Goal: Find specific page/section: Find specific page/section

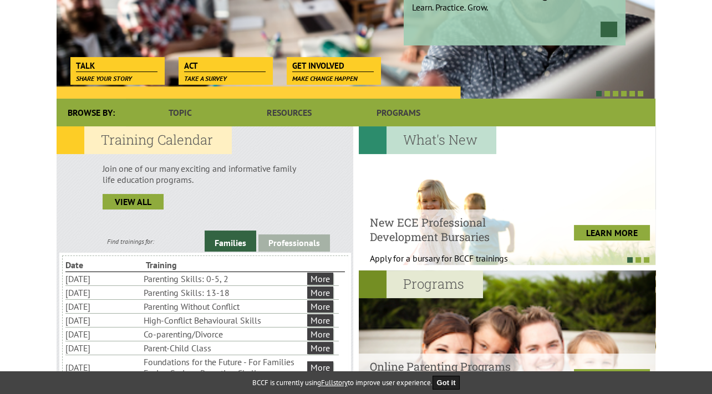
scroll to position [242, 0]
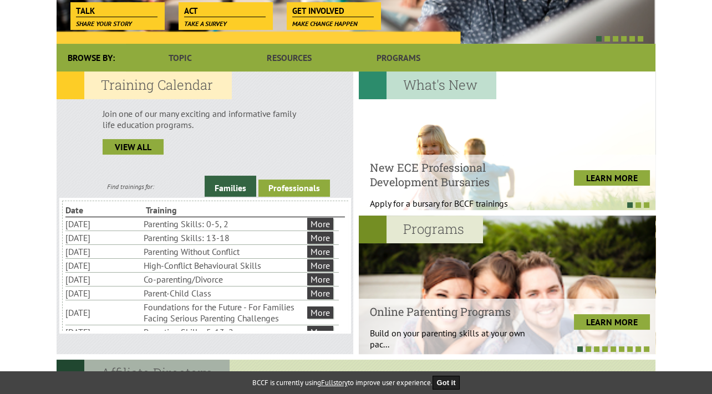
click at [304, 185] on link "Professionals" at bounding box center [294, 188] width 72 height 17
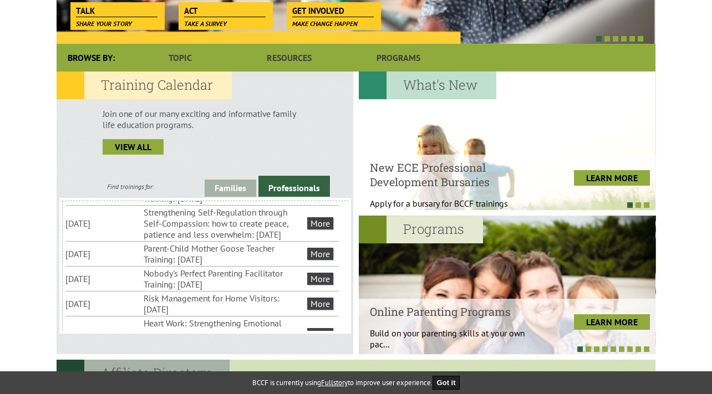
scroll to position [51, 0]
click at [322, 259] on link "More" at bounding box center [320, 253] width 26 height 12
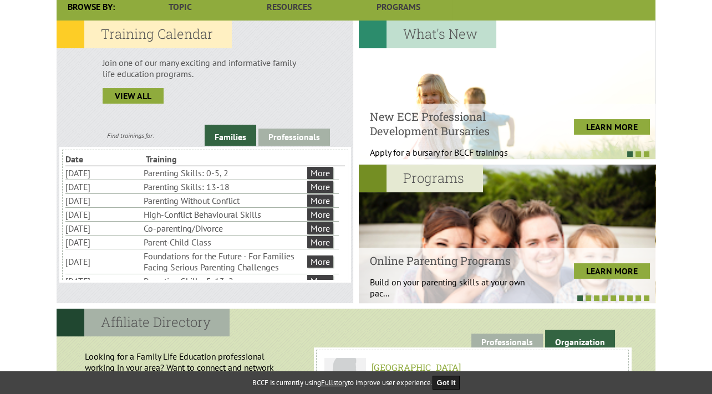
scroll to position [294, 0]
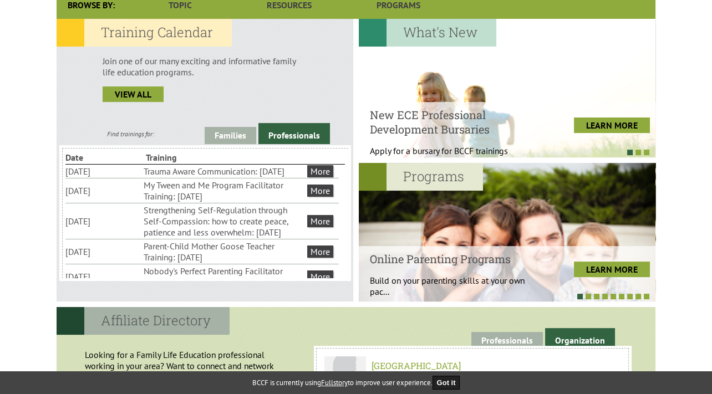
click at [310, 130] on link "Professionals" at bounding box center [294, 133] width 72 height 21
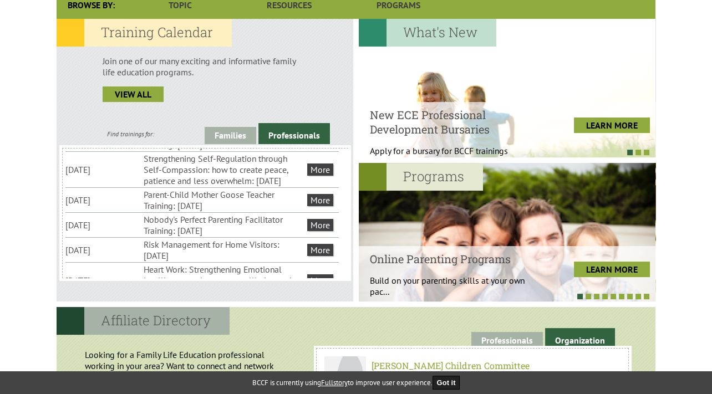
scroll to position [62, 0]
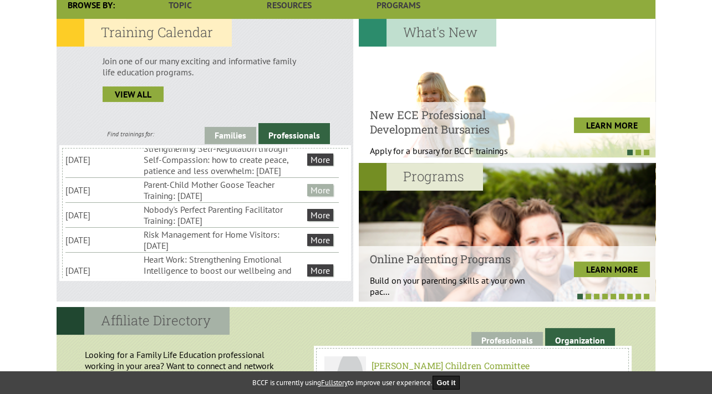
click at [322, 196] on link "More" at bounding box center [320, 190] width 26 height 12
